Goal: Transaction & Acquisition: Purchase product/service

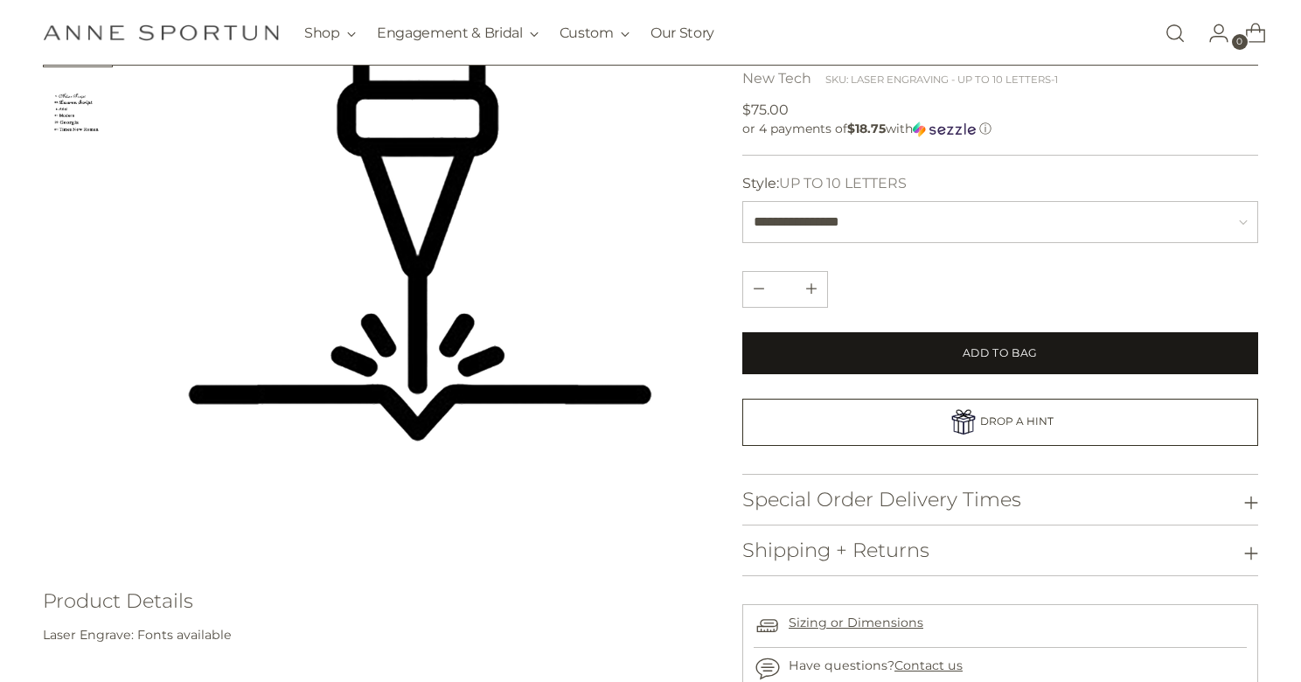
scroll to position [175, 0]
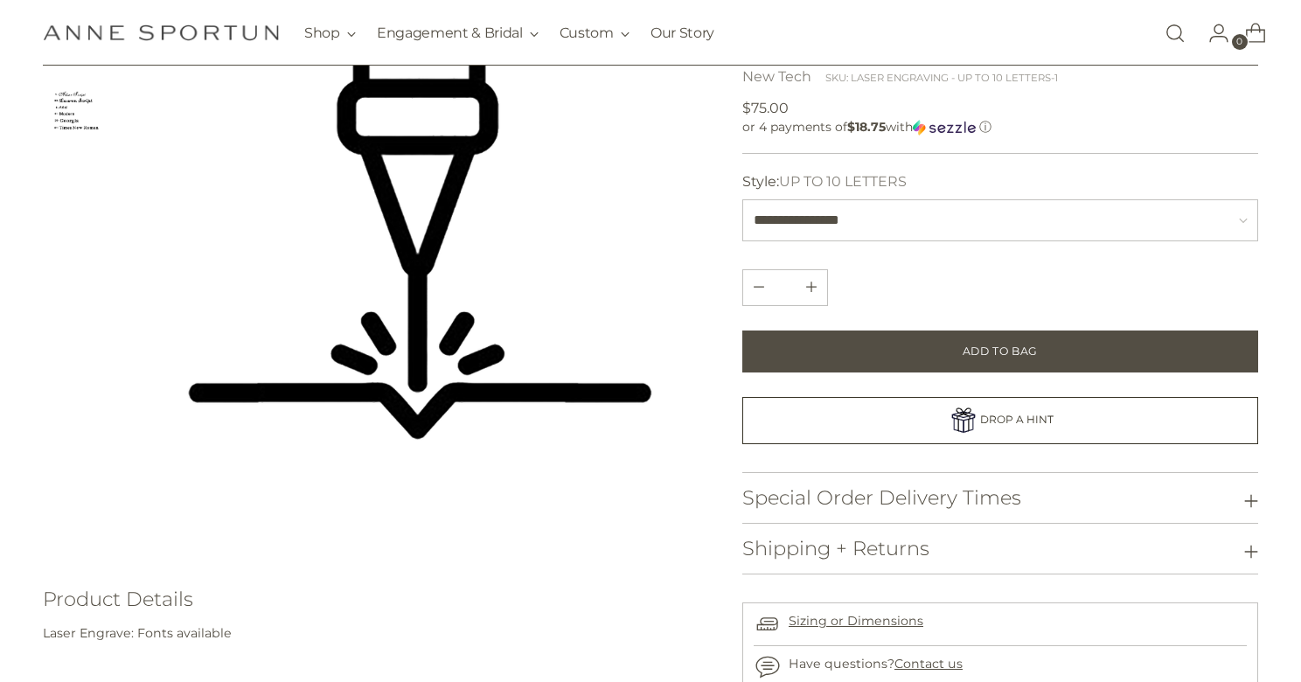
click at [958, 487] on h3 "Special Order Delivery Times" at bounding box center [881, 498] width 279 height 22
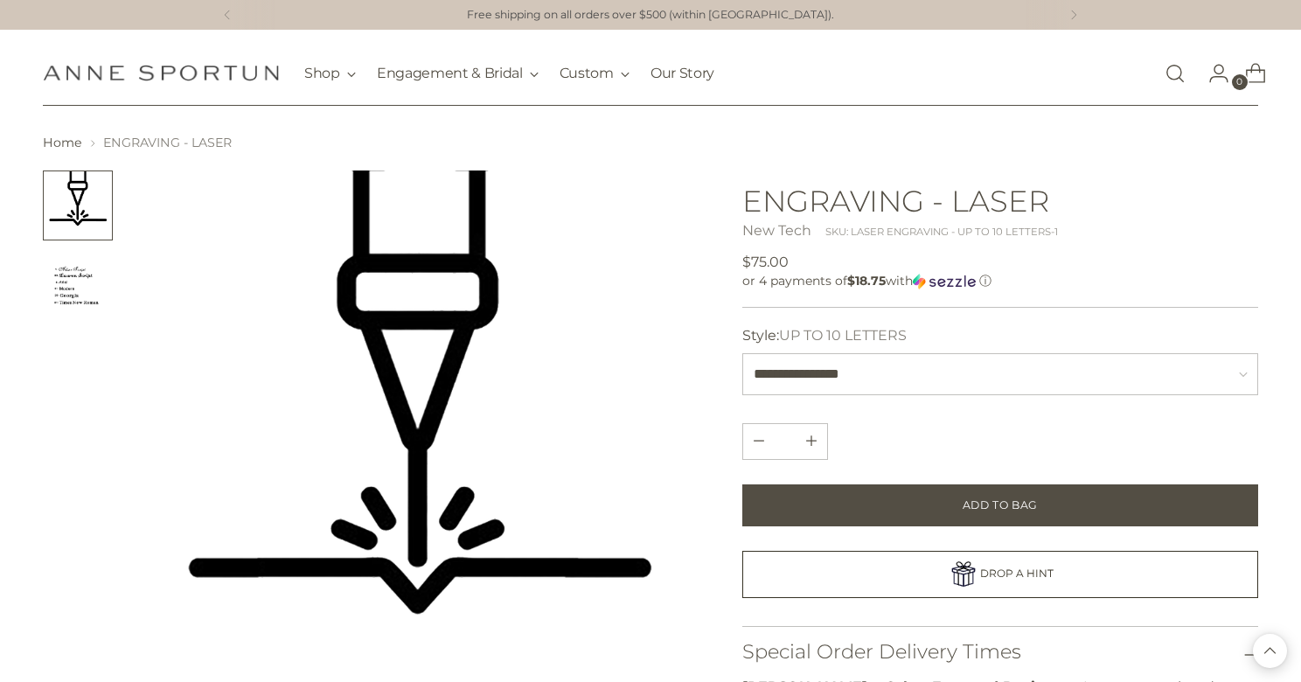
scroll to position [0, 0]
click at [817, 441] on button "Subtract product quantity" at bounding box center [811, 441] width 31 height 35
click at [748, 436] on button "Add product quantity" at bounding box center [758, 441] width 31 height 35
type input "*"
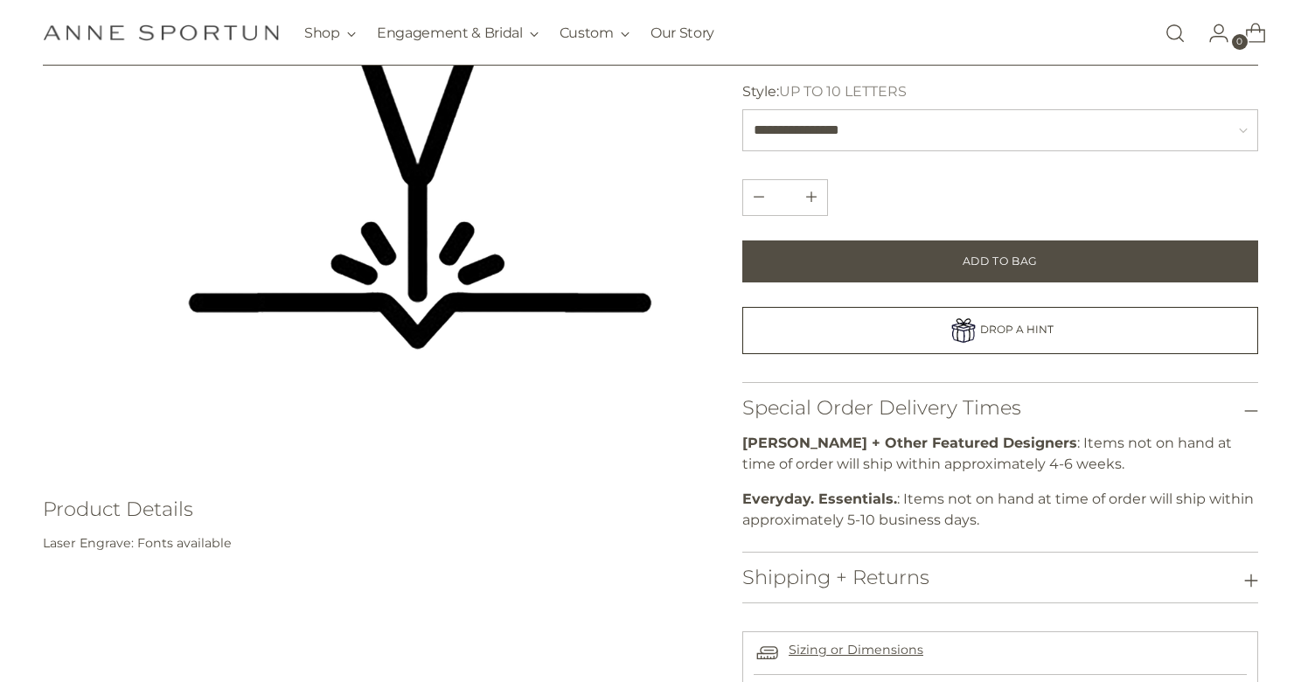
scroll to position [360, 0]
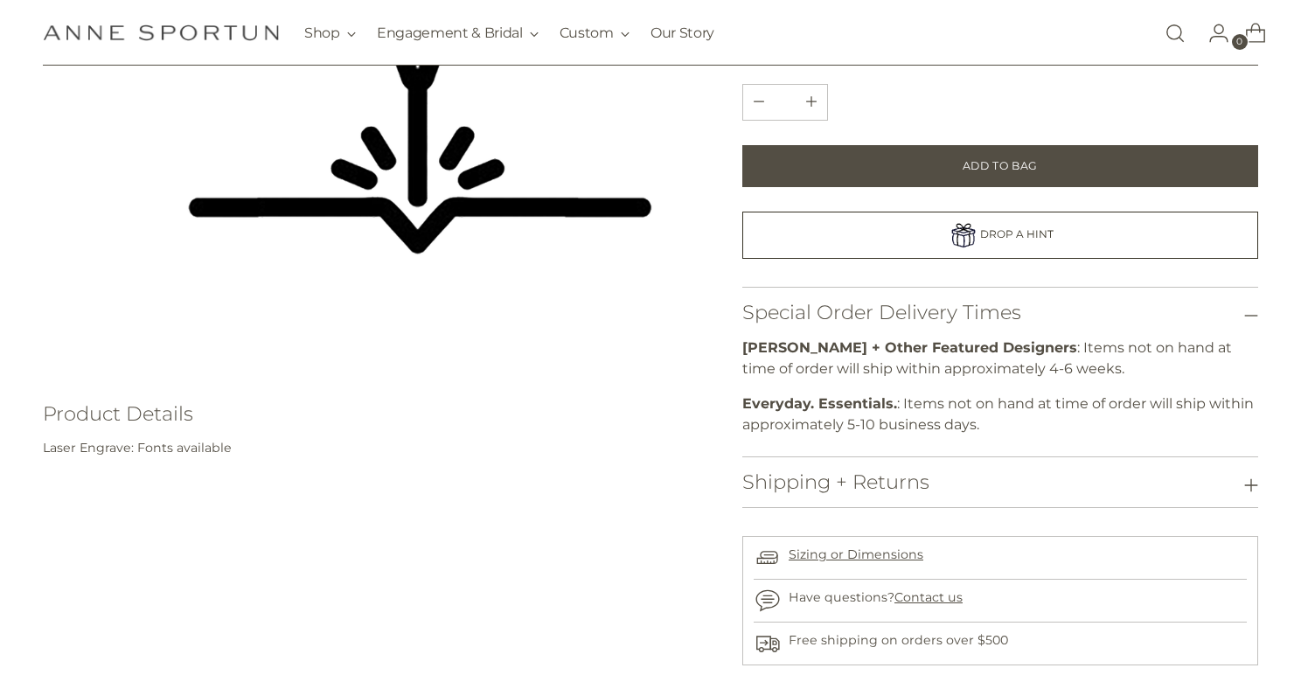
click at [888, 471] on h3 "Shipping + Returns" at bounding box center [835, 482] width 187 height 22
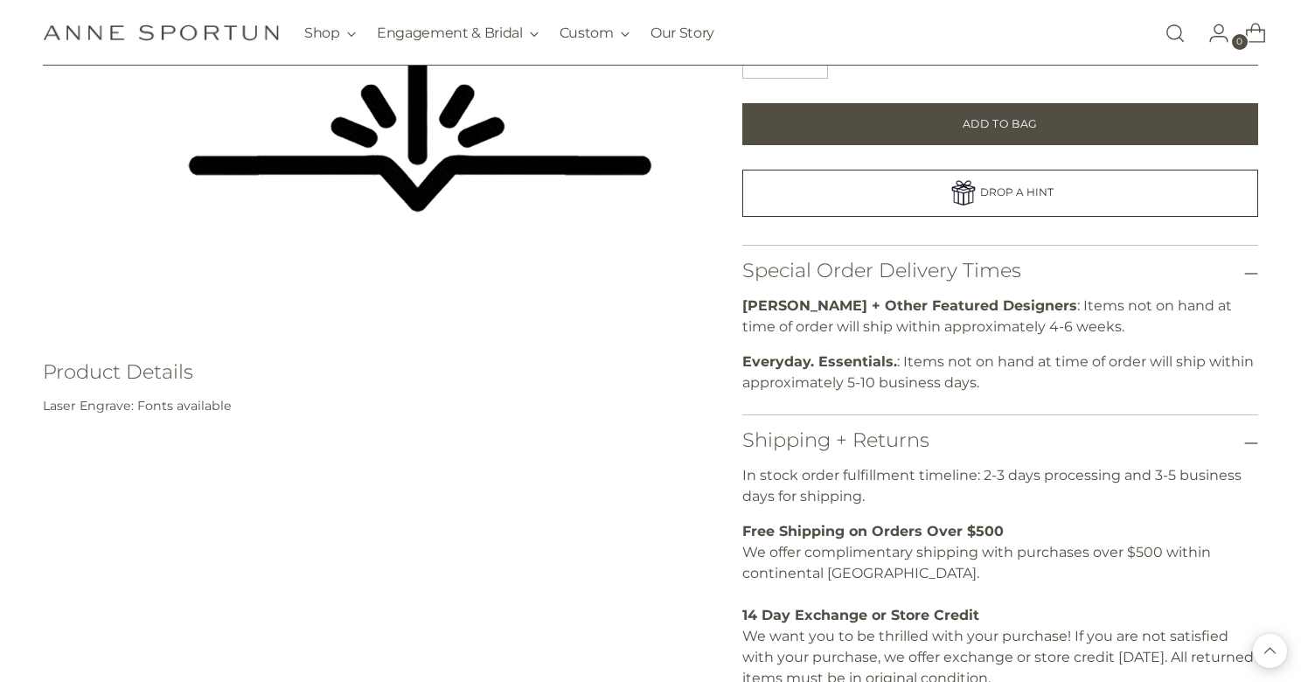
scroll to position [0, 0]
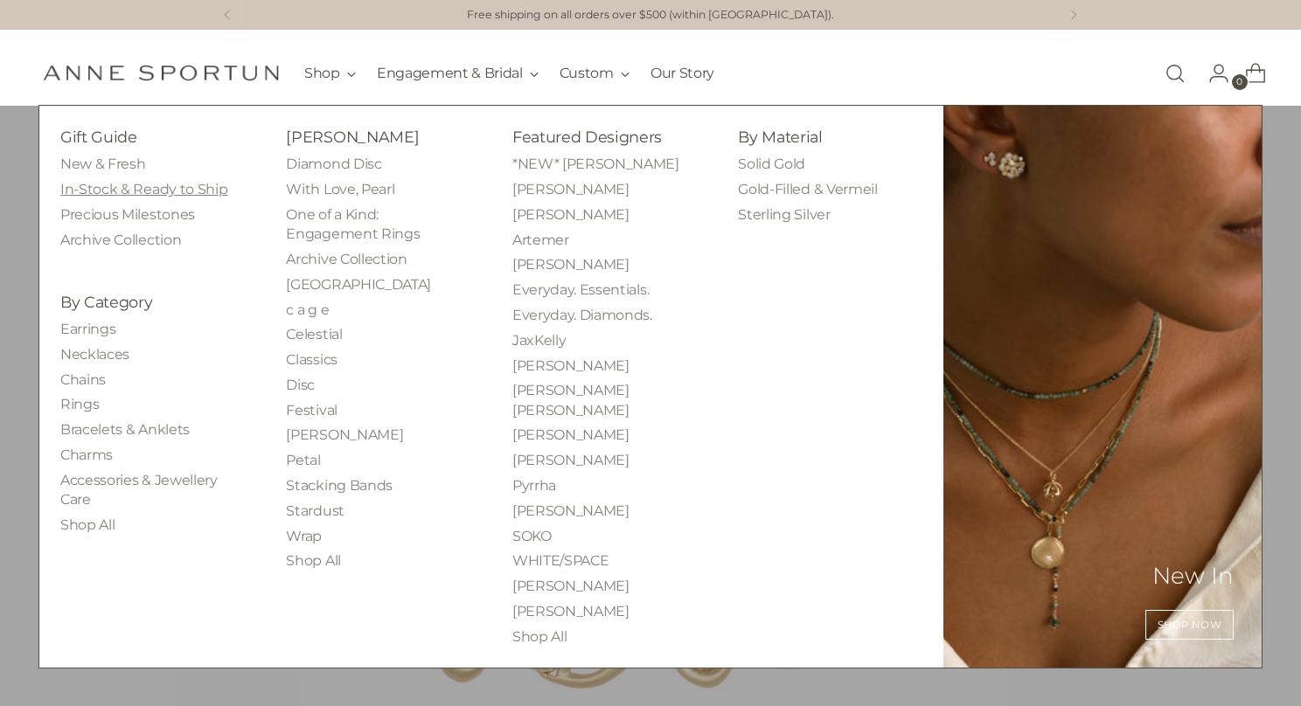
click at [122, 190] on link "In-Stock & Ready to Ship" at bounding box center [143, 189] width 167 height 17
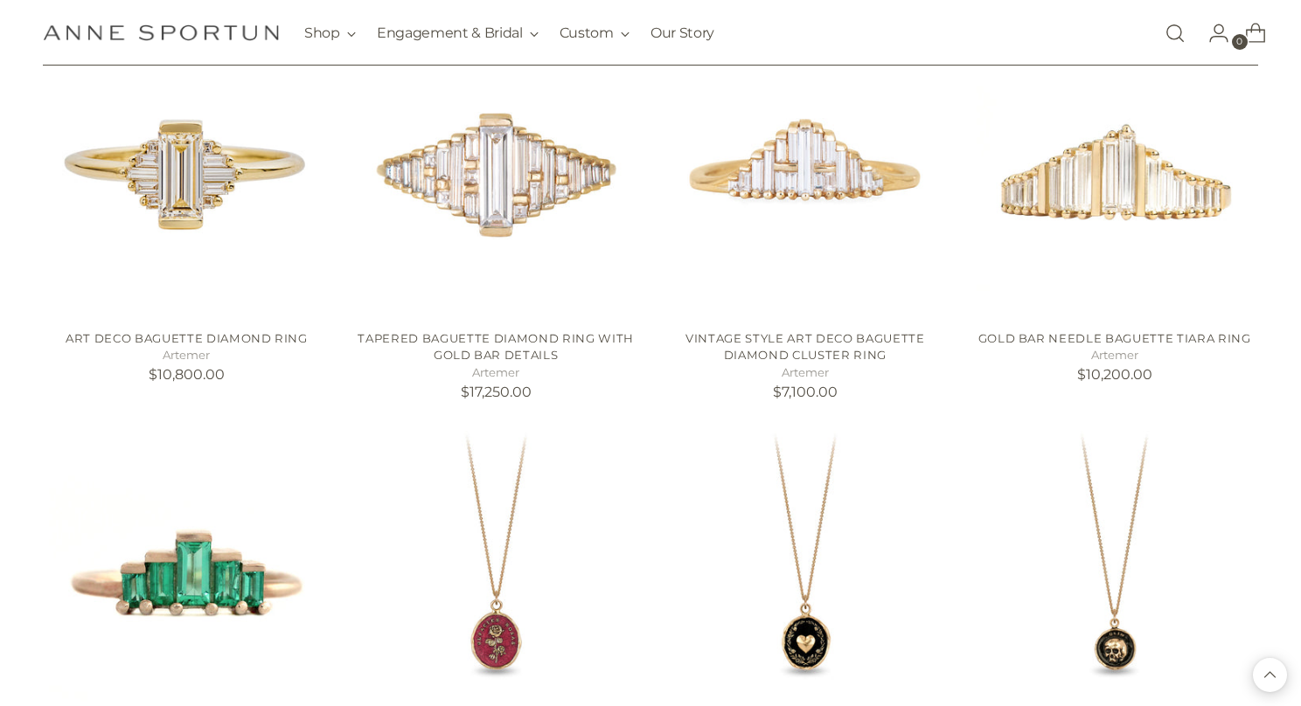
scroll to position [1757, 0]
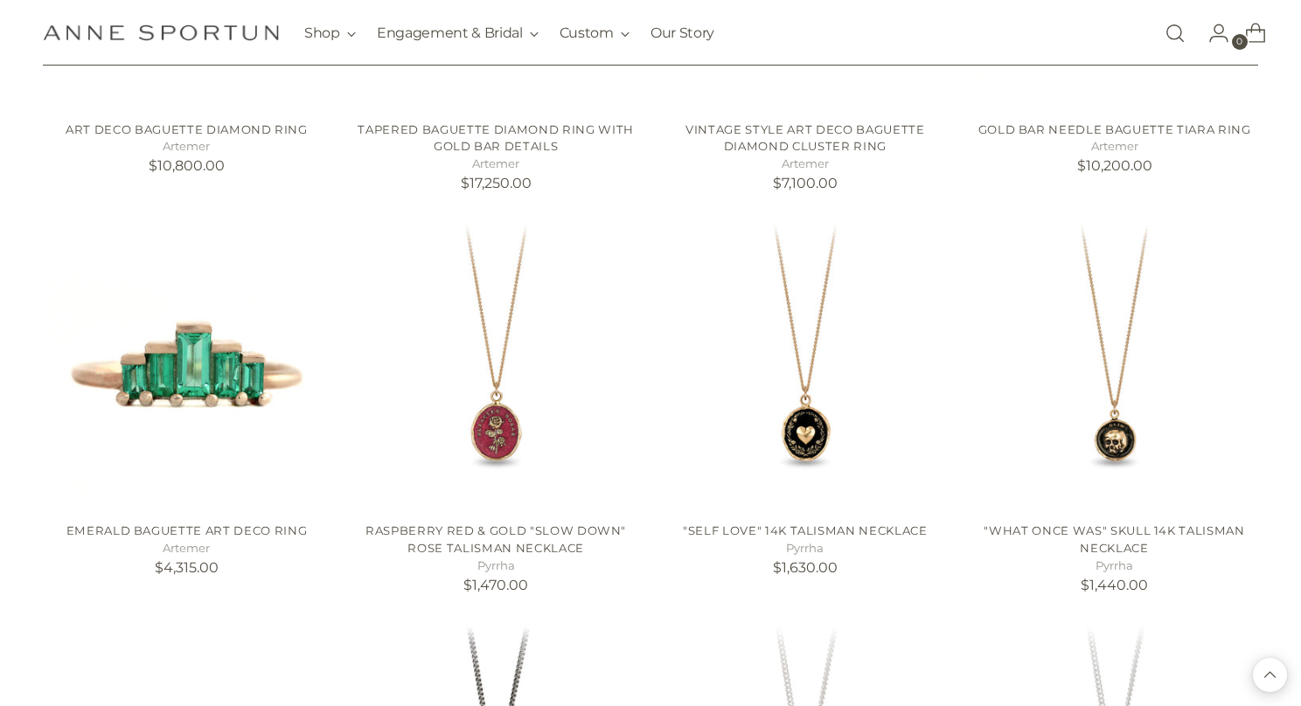
scroll to position [1983, 0]
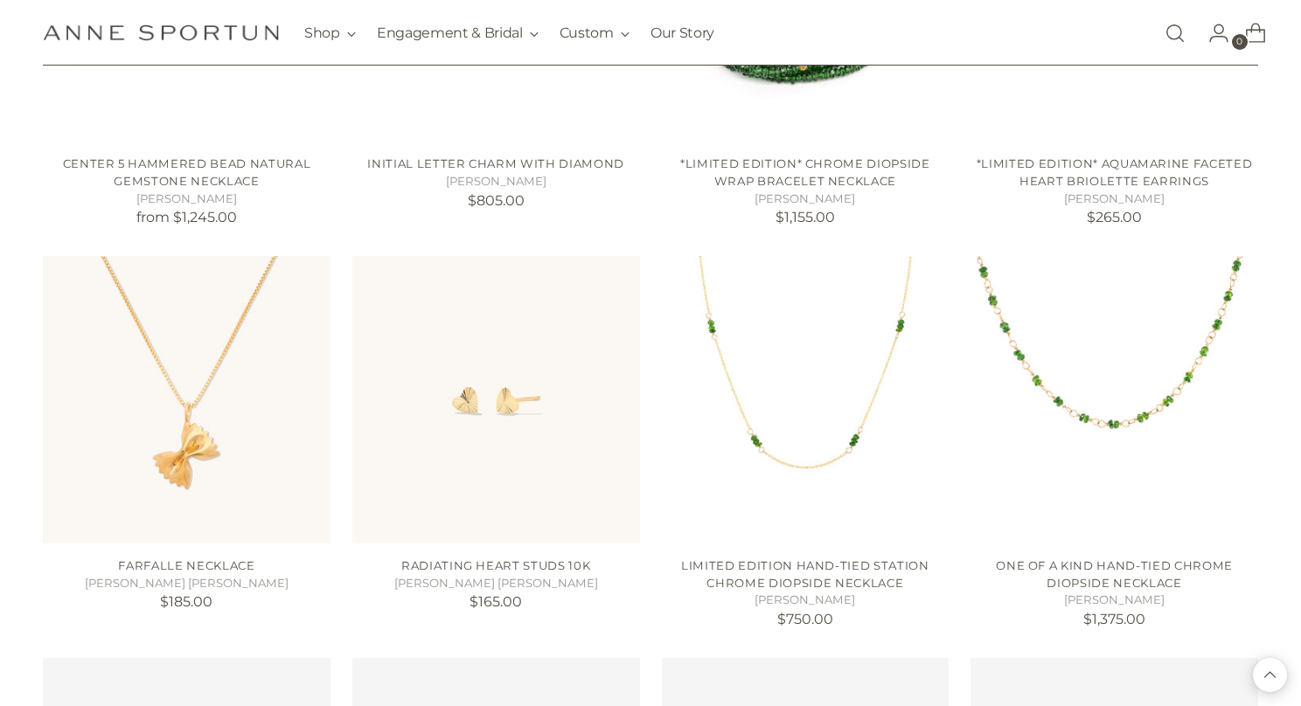
scroll to position [3983, 0]
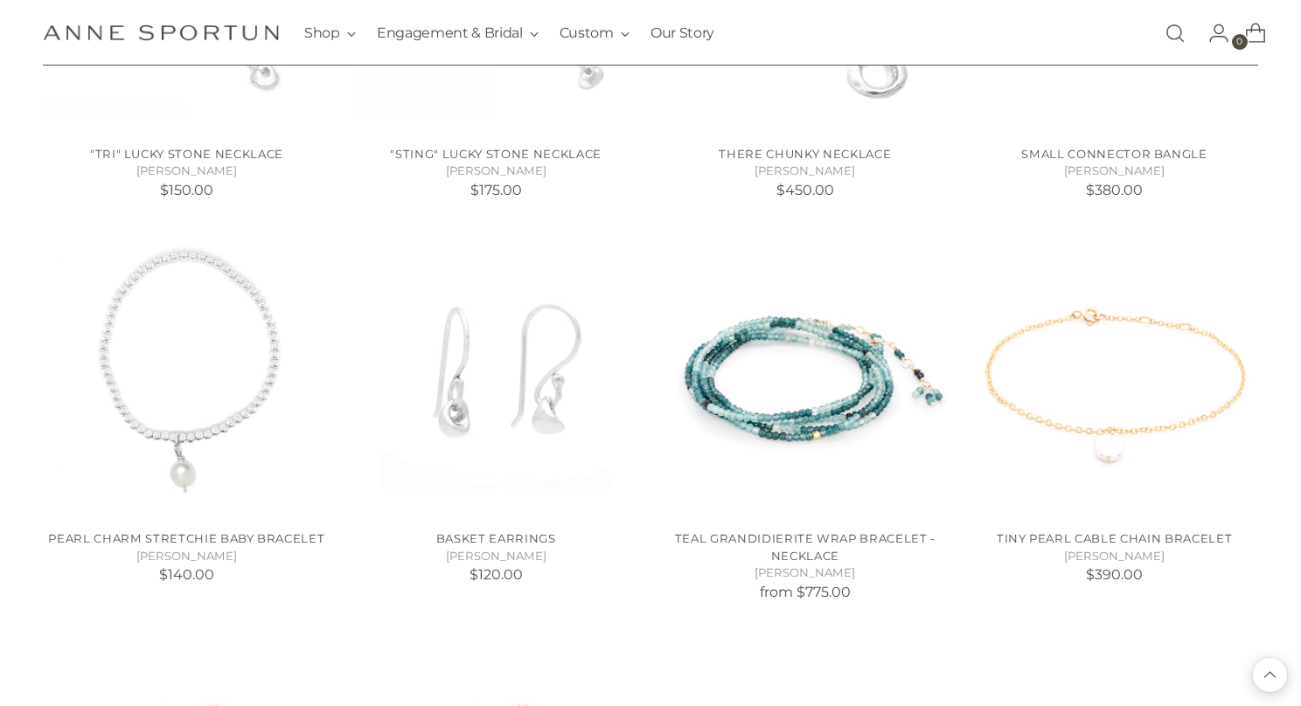
scroll to position [6336, 0]
